Goal: Check status: Check status

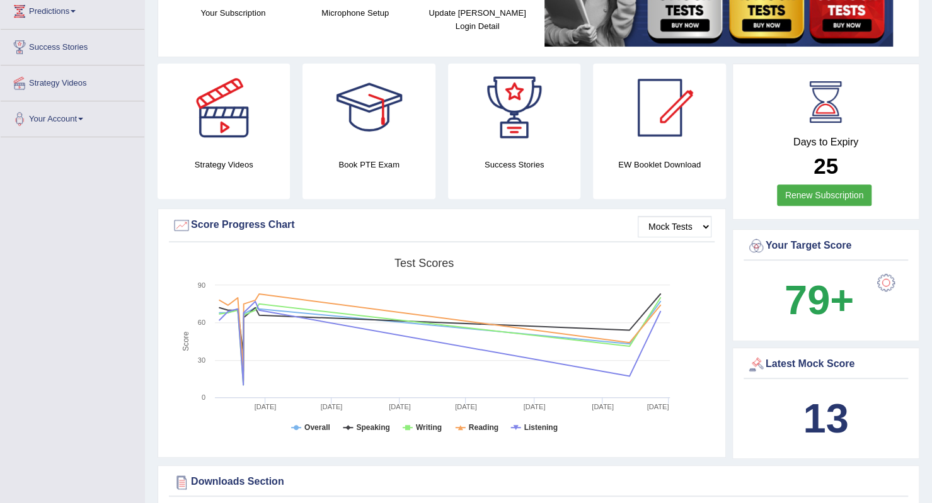
scroll to position [151, 0]
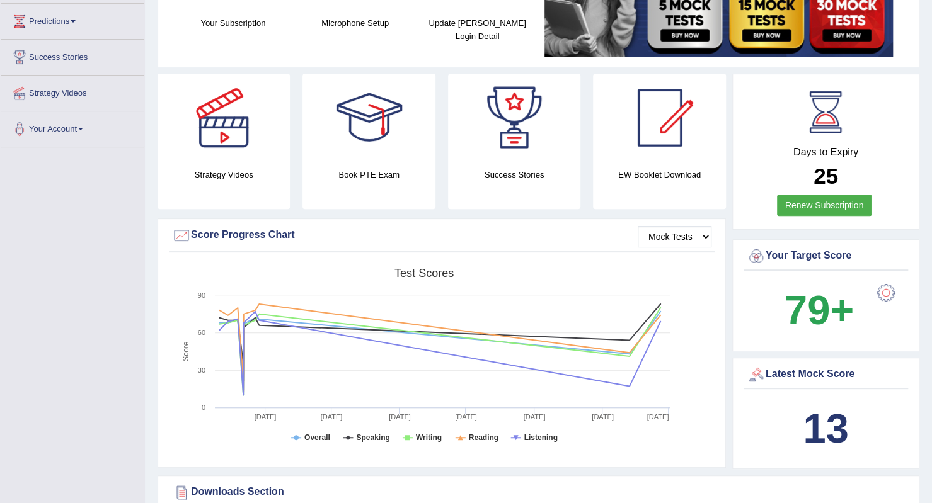
click at [708, 171] on div "EW Booklet Download" at bounding box center [659, 141] width 132 height 135
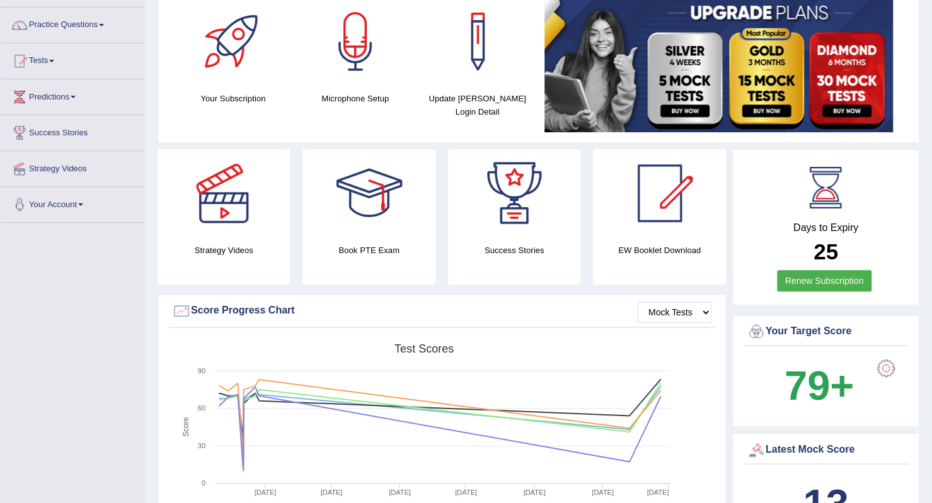
scroll to position [76, 0]
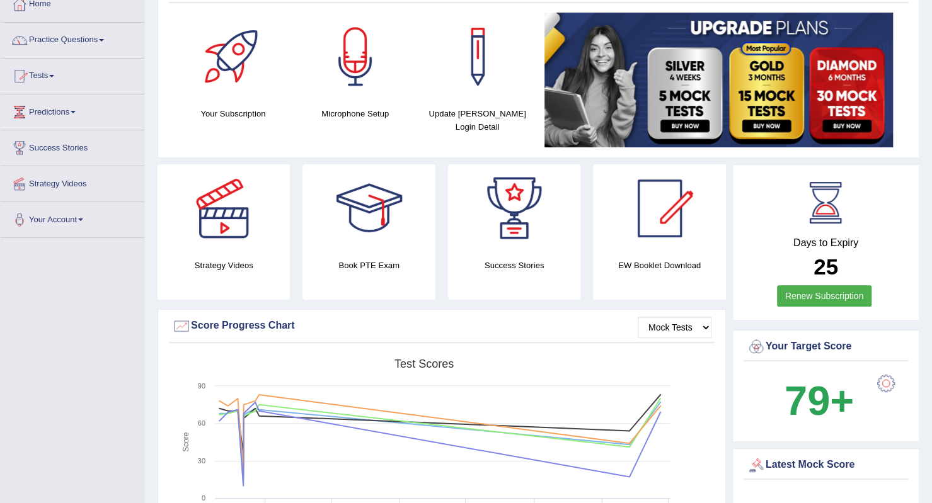
click at [37, 76] on link "Tests" at bounding box center [73, 74] width 144 height 31
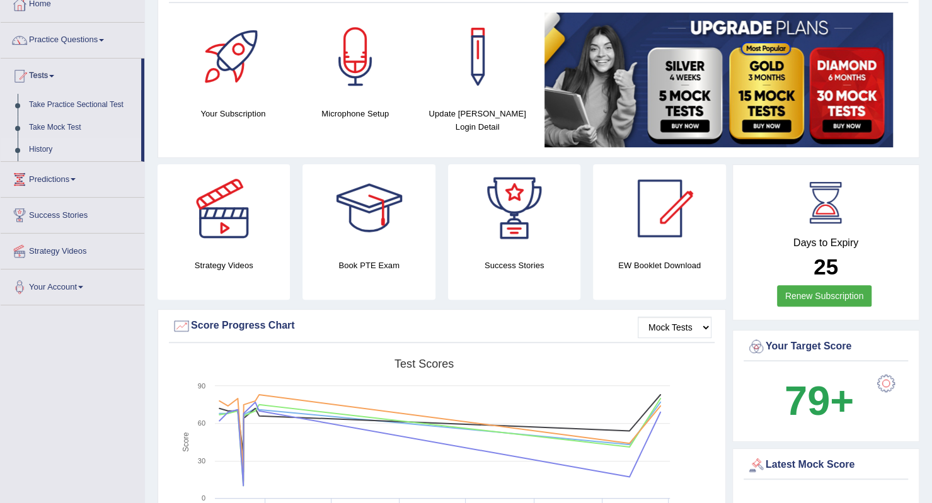
click at [34, 153] on link "History" at bounding box center [82, 150] width 118 height 23
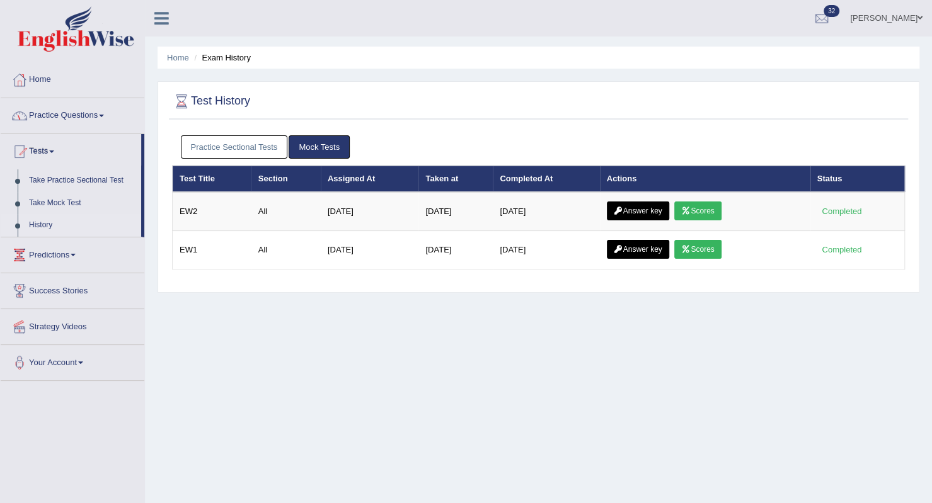
click at [241, 144] on link "Practice Sectional Tests" at bounding box center [234, 146] width 107 height 23
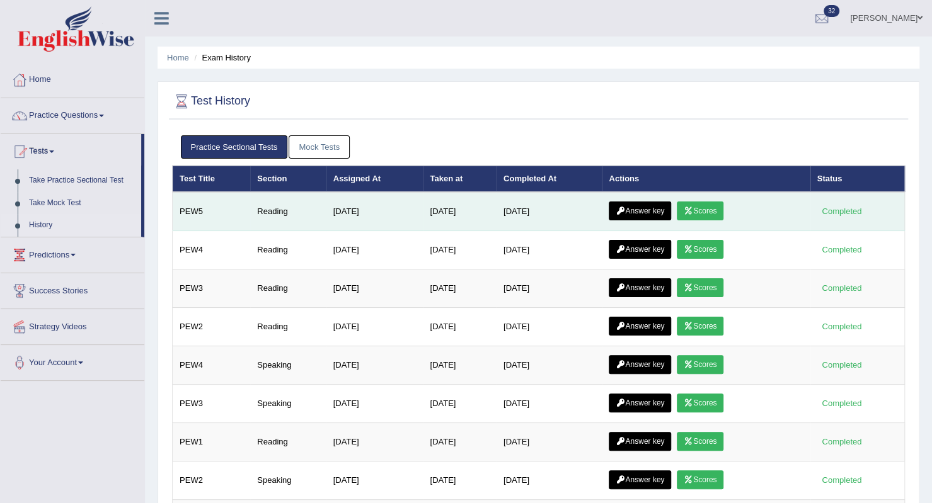
click at [650, 210] on link "Answer key" at bounding box center [640, 211] width 62 height 19
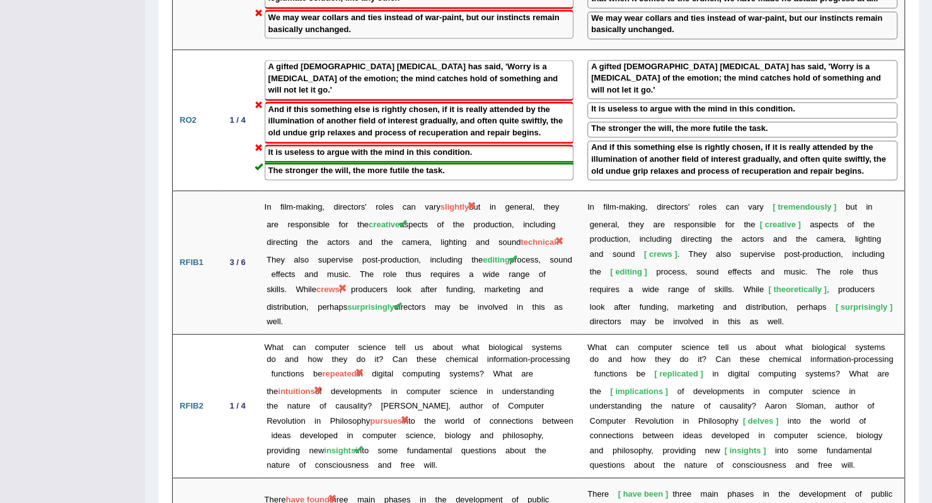
scroll to position [1522, 0]
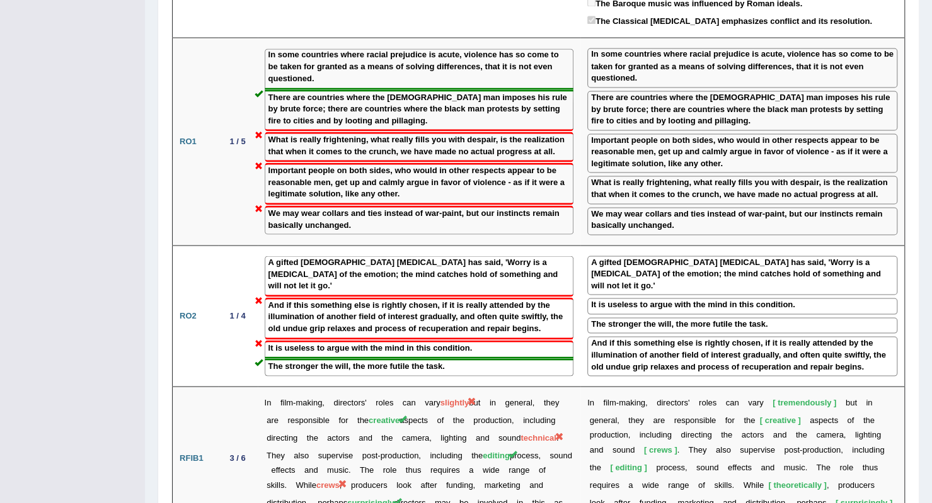
scroll to position [1315, 0]
